Goal: Transaction & Acquisition: Purchase product/service

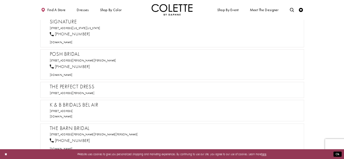
scroll to position [228, 0]
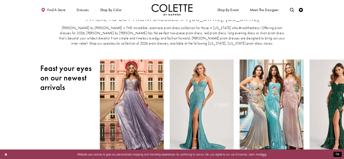
scroll to position [0, 0]
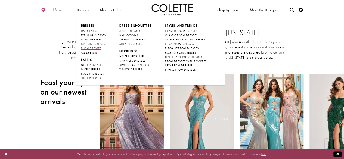
click at [90, 47] on span "PROM DRESSES" at bounding box center [91, 49] width 20 height 4
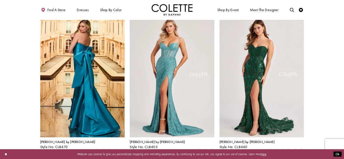
scroll to position [111, 0]
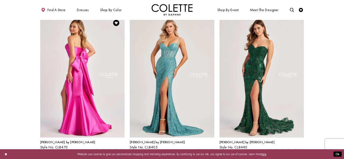
click at [55, 116] on img "Visit Colette by Daphne Style No. CL8470 Page" at bounding box center [82, 76] width 85 height 123
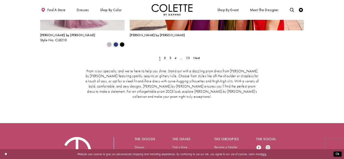
scroll to position [979, 0]
click at [177, 55] on link "4" at bounding box center [176, 58] width 4 height 6
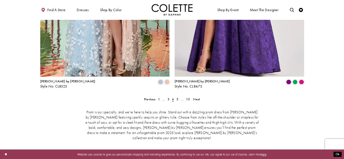
scroll to position [846, 0]
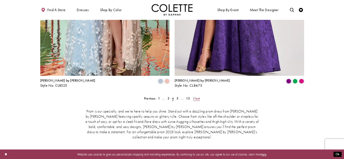
click at [200, 96] on span "Next" at bounding box center [196, 98] width 7 height 4
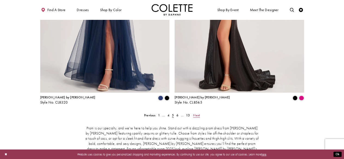
scroll to position [830, 0]
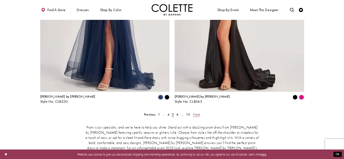
click at [199, 112] on span "Next" at bounding box center [196, 114] width 7 height 4
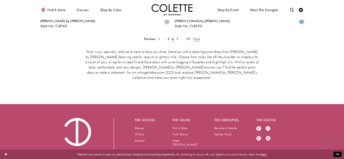
scroll to position [907, 0]
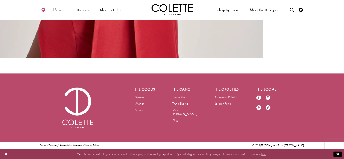
scroll to position [1379, 0]
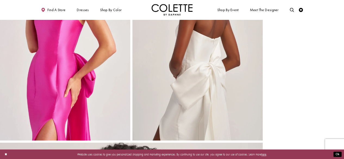
scroll to position [0, 0]
